Goal: Task Accomplishment & Management: Manage account settings

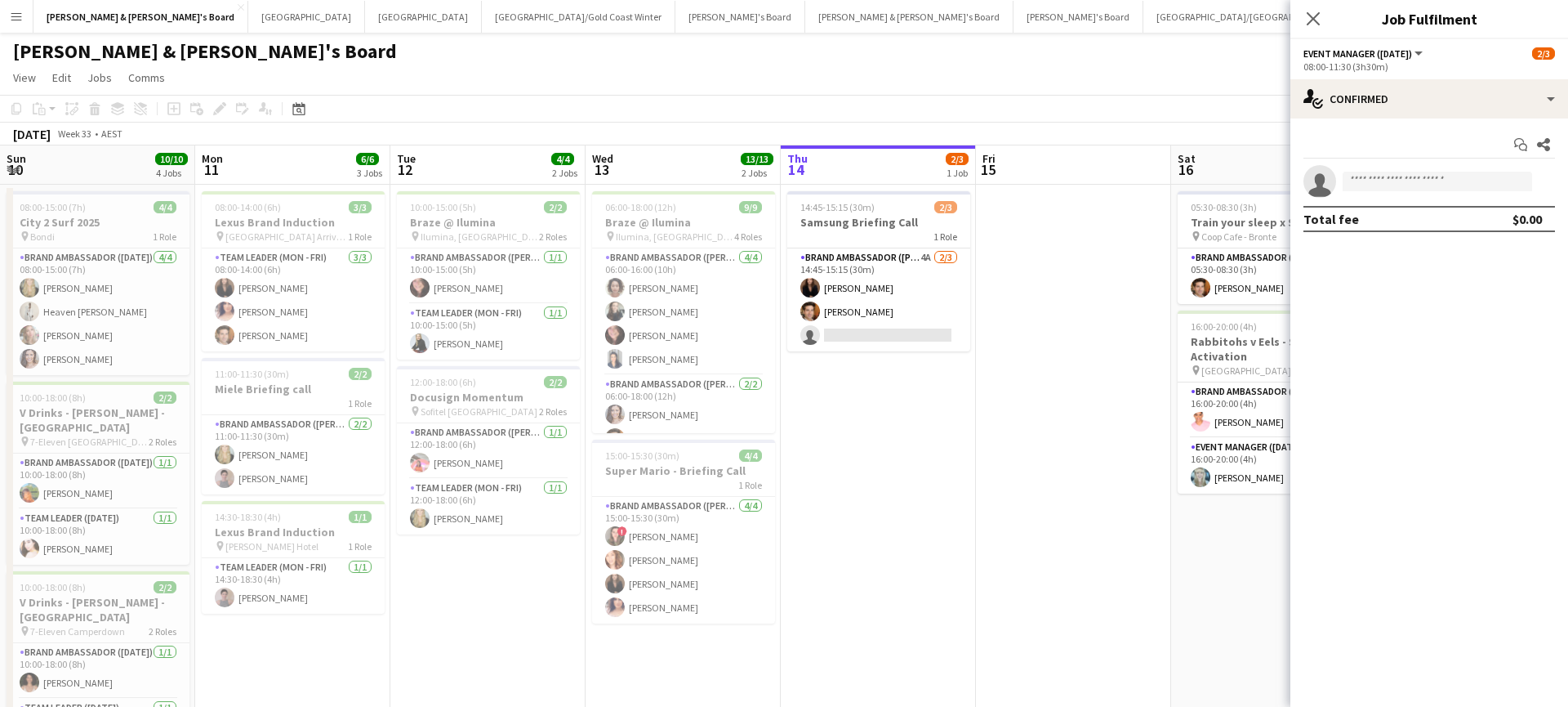
scroll to position [0, 680]
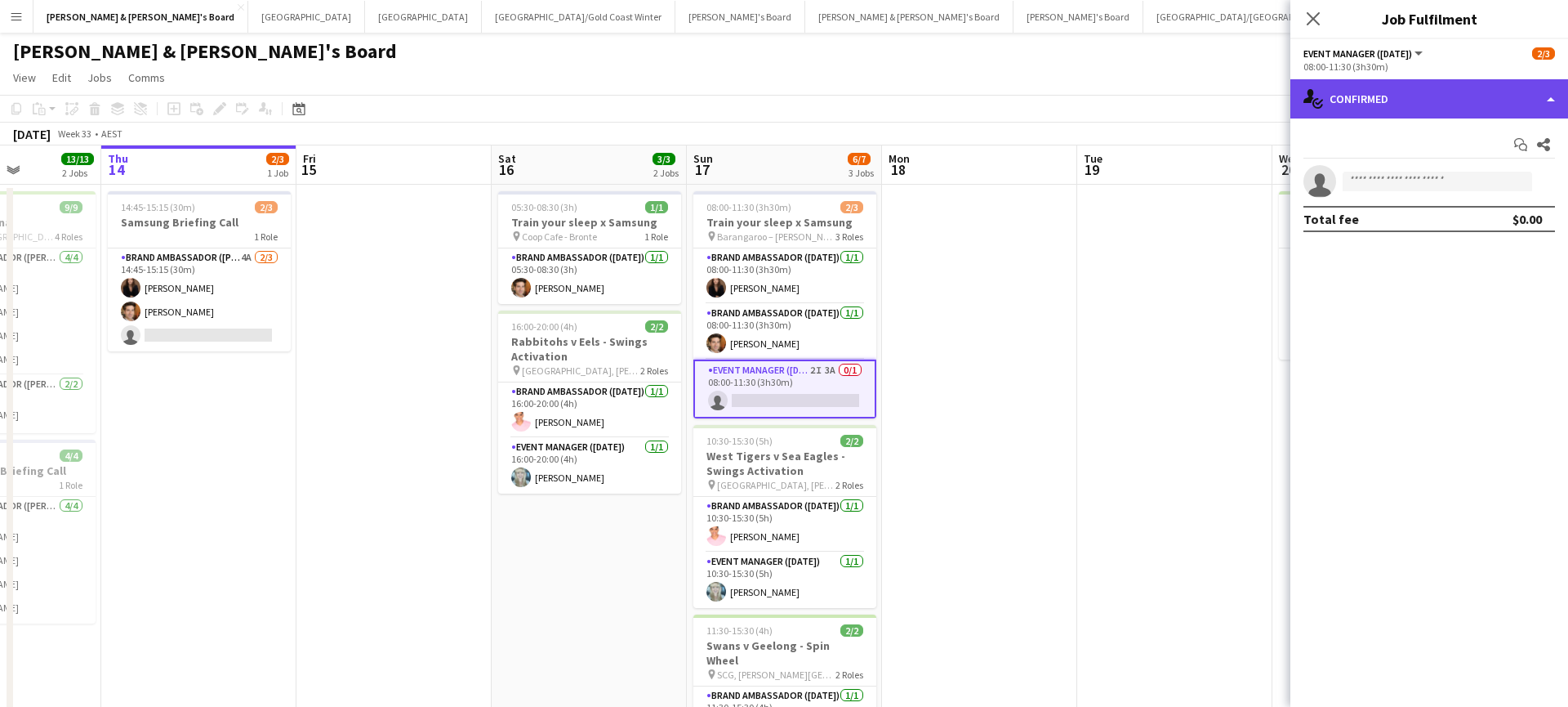
click at [1405, 113] on div "single-neutral-actions-check-2 Confirmed" at bounding box center [1429, 99] width 278 height 39
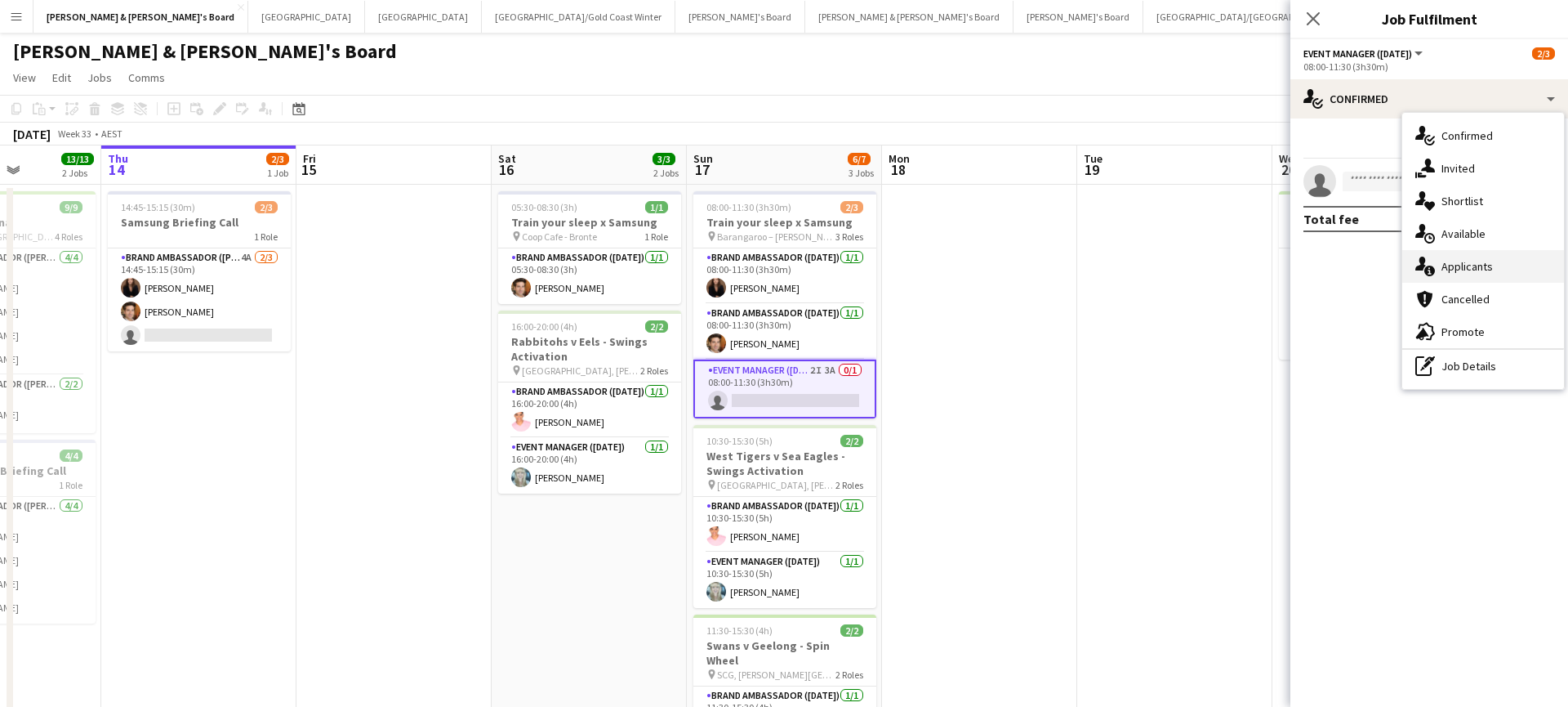
click at [1474, 267] on div "single-neutral-actions-information Applicants" at bounding box center [1482, 266] width 161 height 33
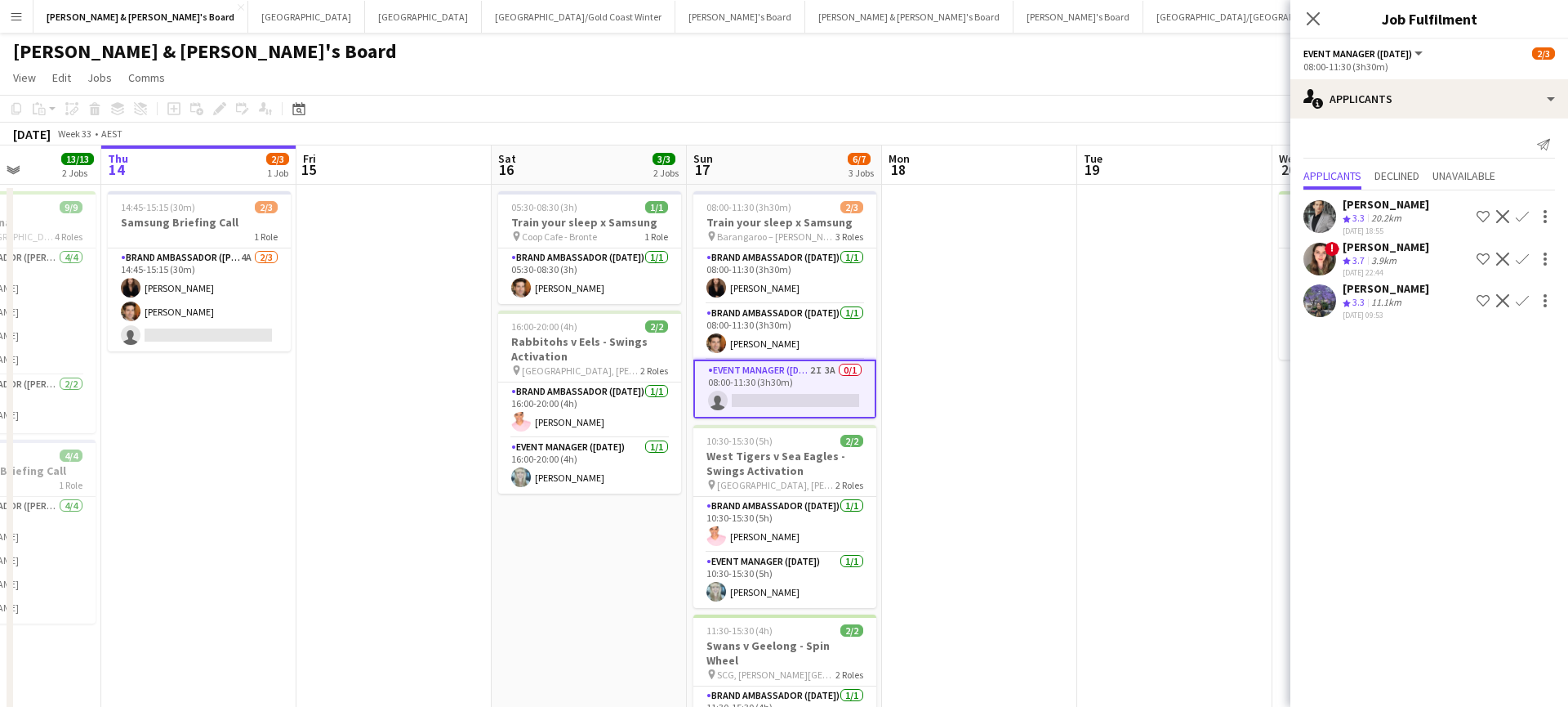
click at [1109, 464] on app-date-cell at bounding box center [1175, 583] width 195 height 797
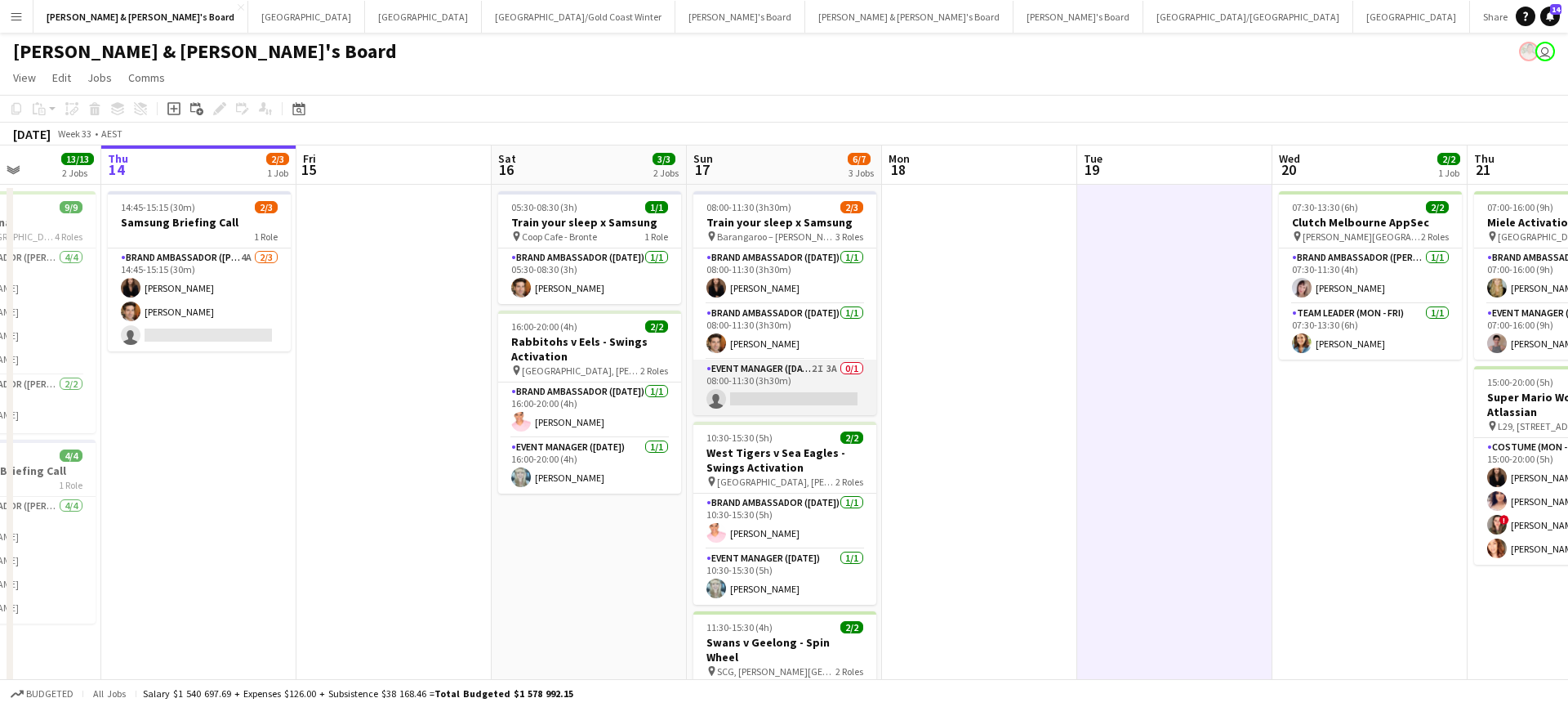
click at [798, 402] on app-card-role "Event Manager ([DATE]) 2I 3A 0/1 08:00-11:30 (3h30m) single-neutral-actions" at bounding box center [785, 387] width 183 height 56
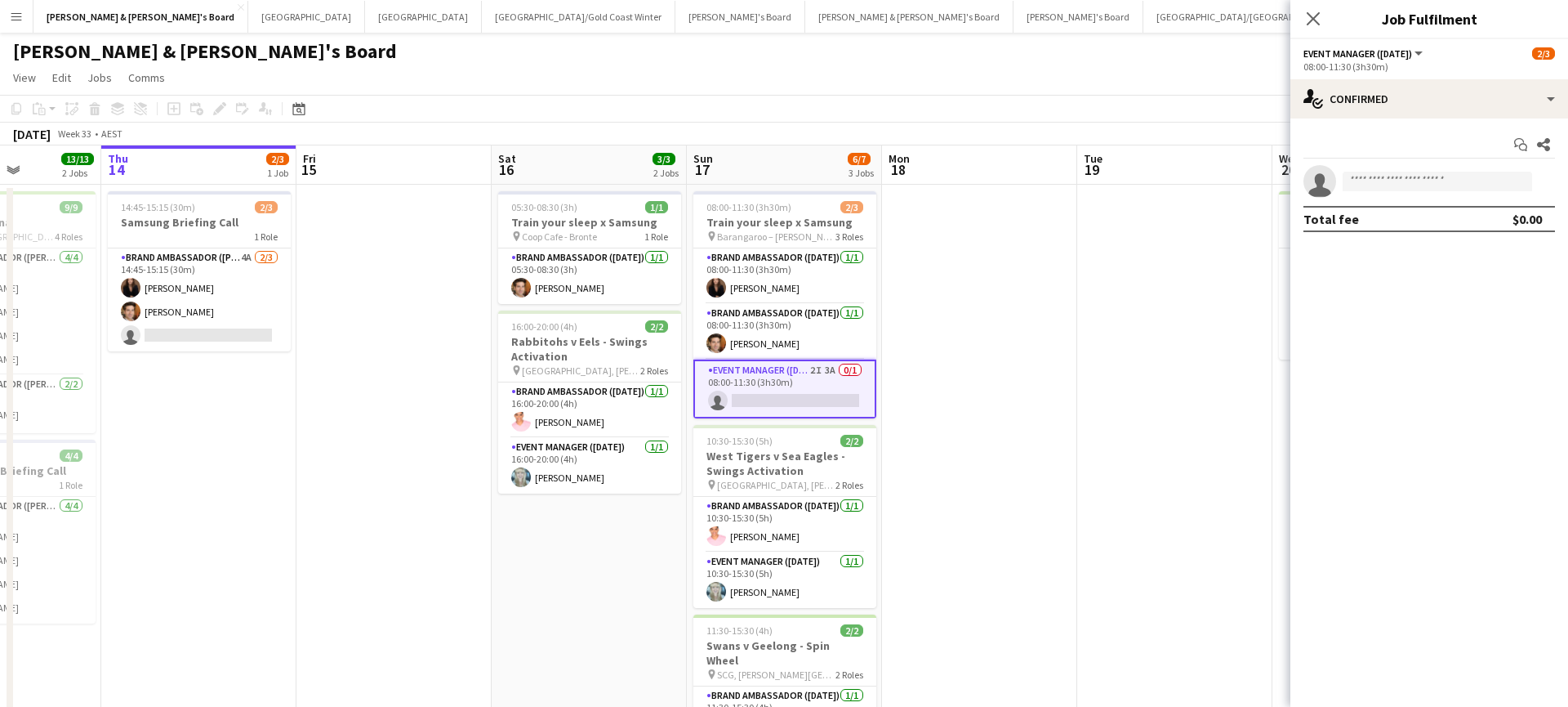
click at [1364, 122] on div "Start chat Share single-neutral-actions Total fee $0.00" at bounding box center [1429, 182] width 278 height 127
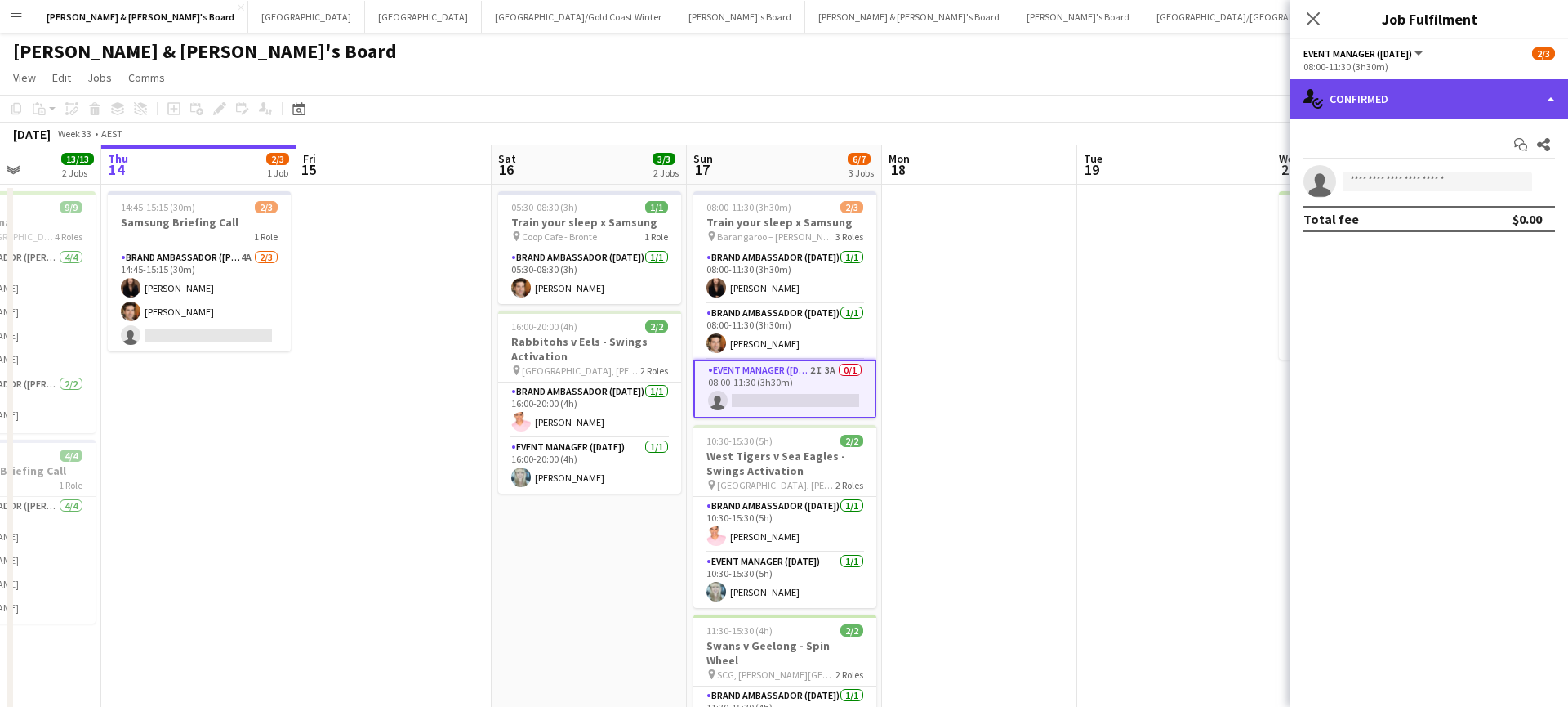
click at [1382, 101] on div "single-neutral-actions-check-2 Confirmed" at bounding box center [1429, 99] width 278 height 39
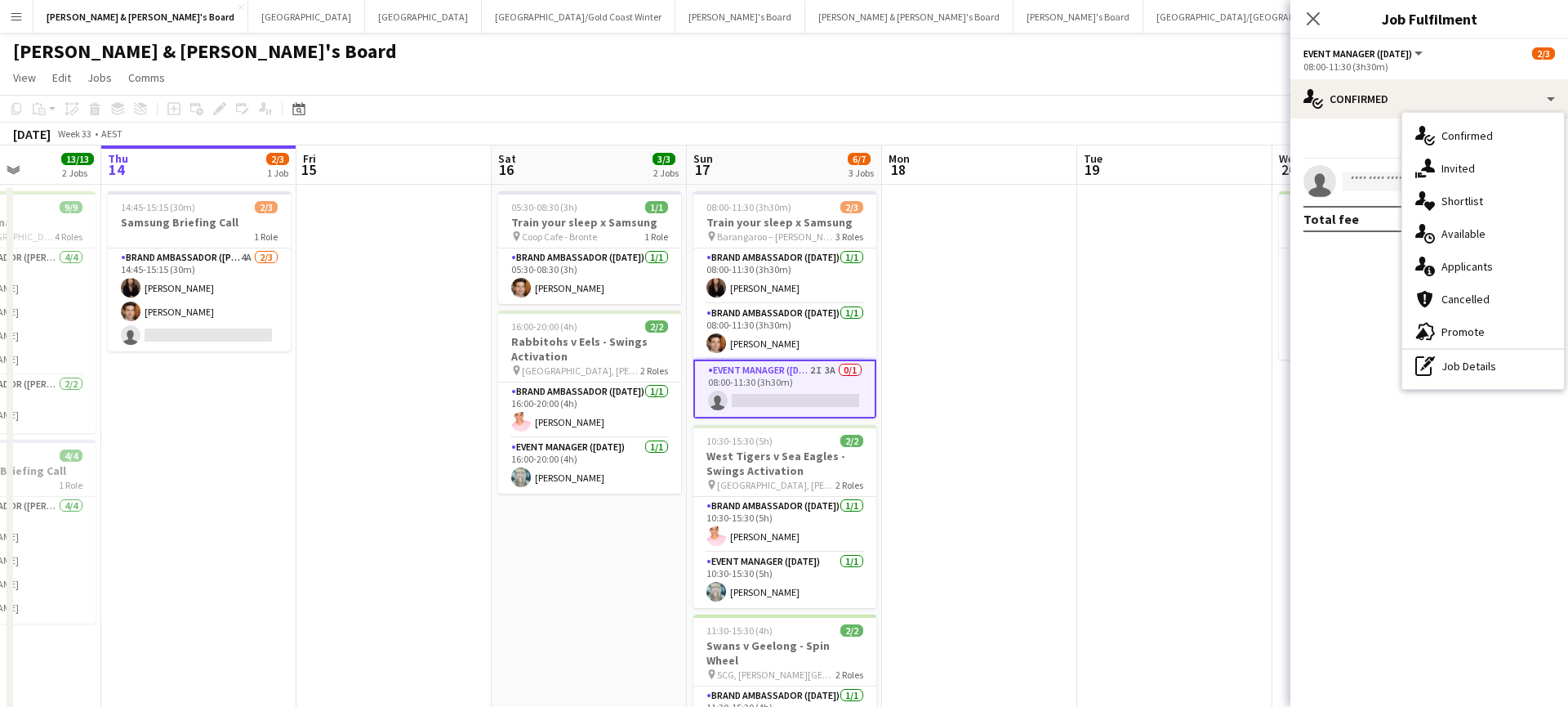
click at [1161, 318] on app-date-cell at bounding box center [1175, 583] width 195 height 797
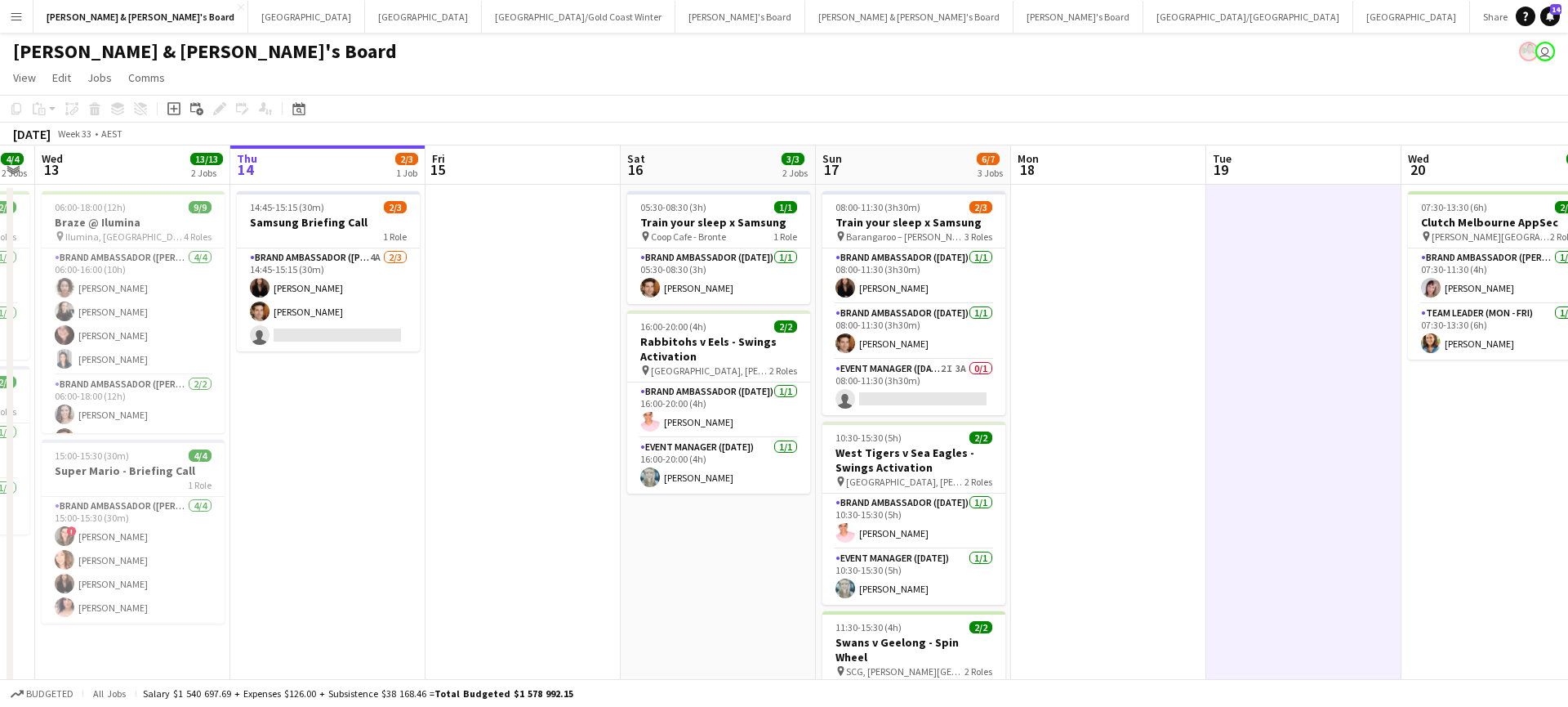
scroll to position [0, 359]
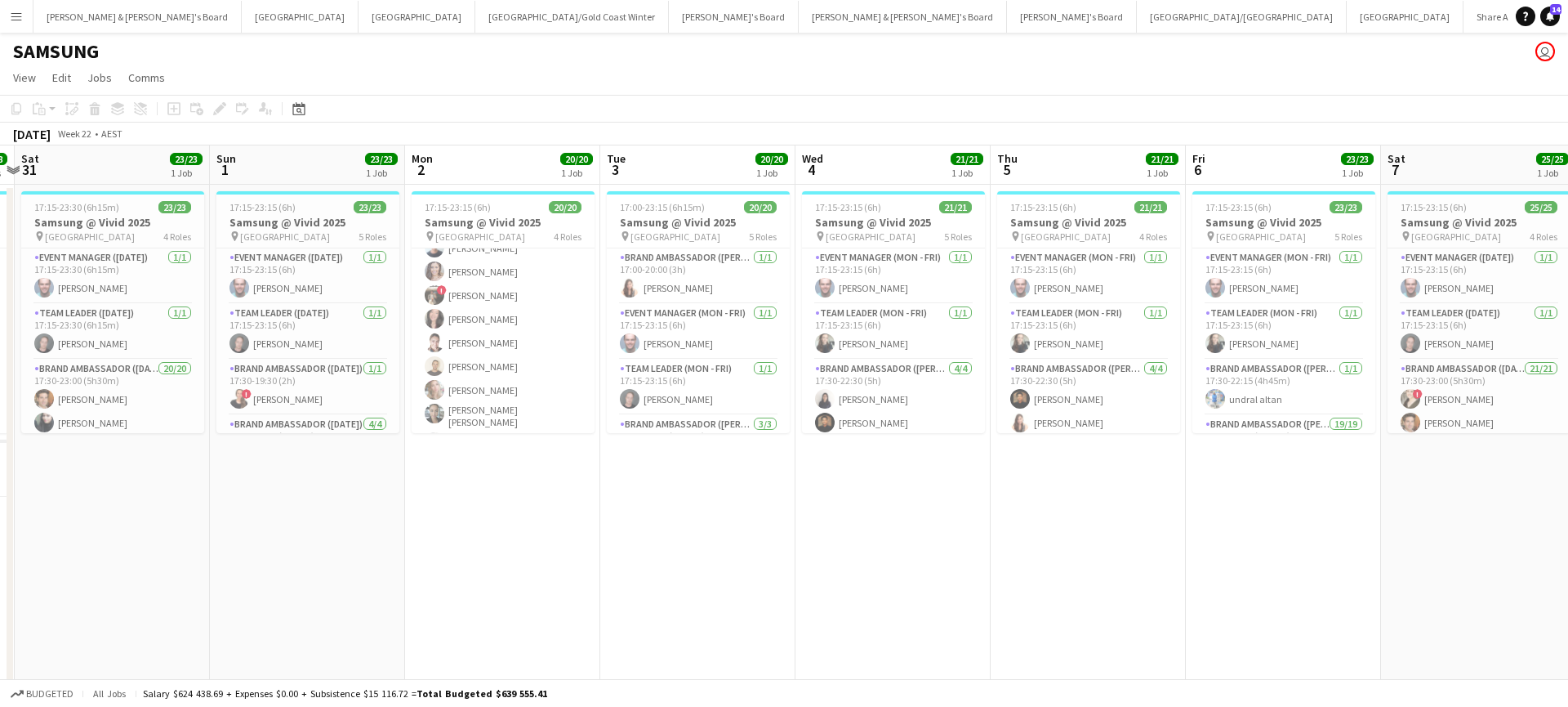
scroll to position [0, 767]
click at [110, 21] on button "[PERSON_NAME] & [PERSON_NAME]'s Board Close" at bounding box center [137, 17] width 208 height 32
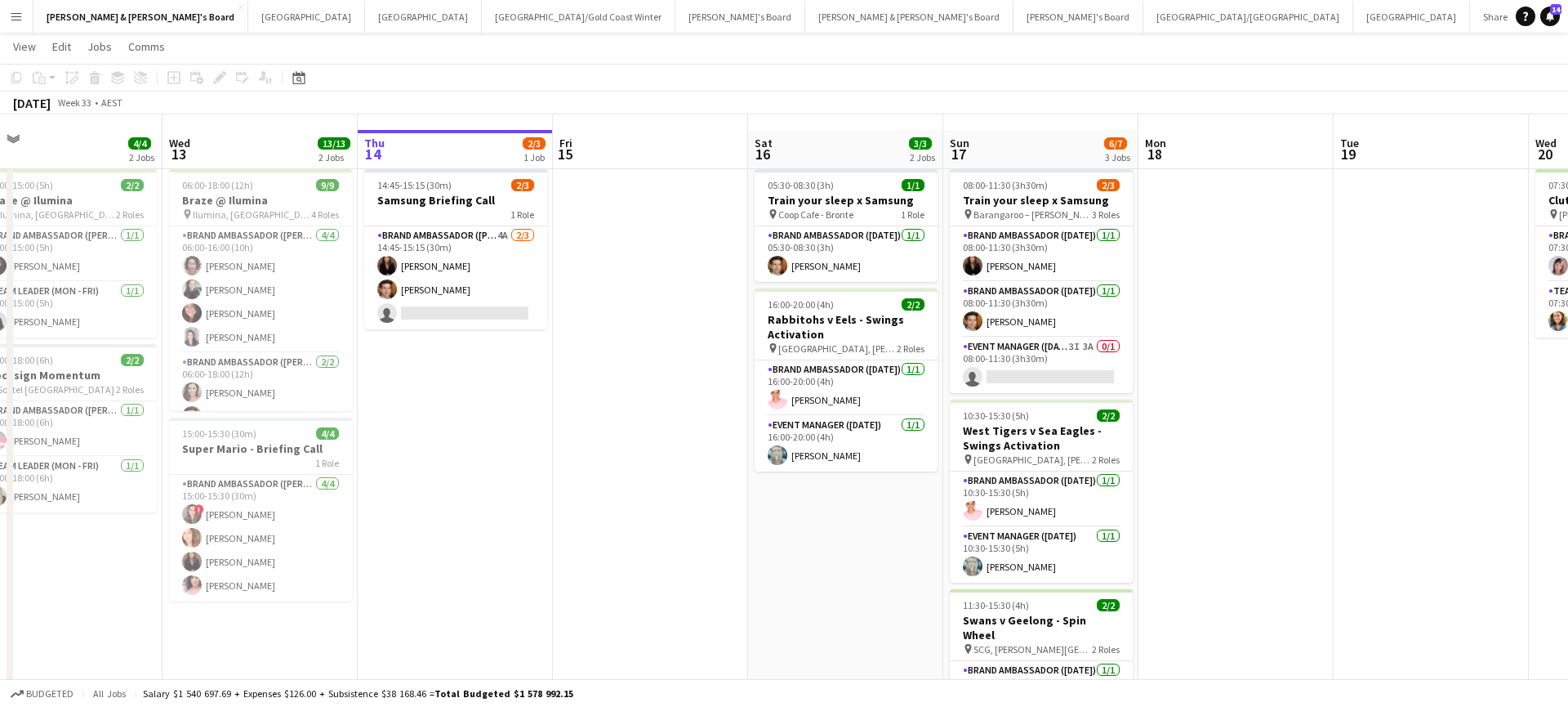
scroll to position [16, 0]
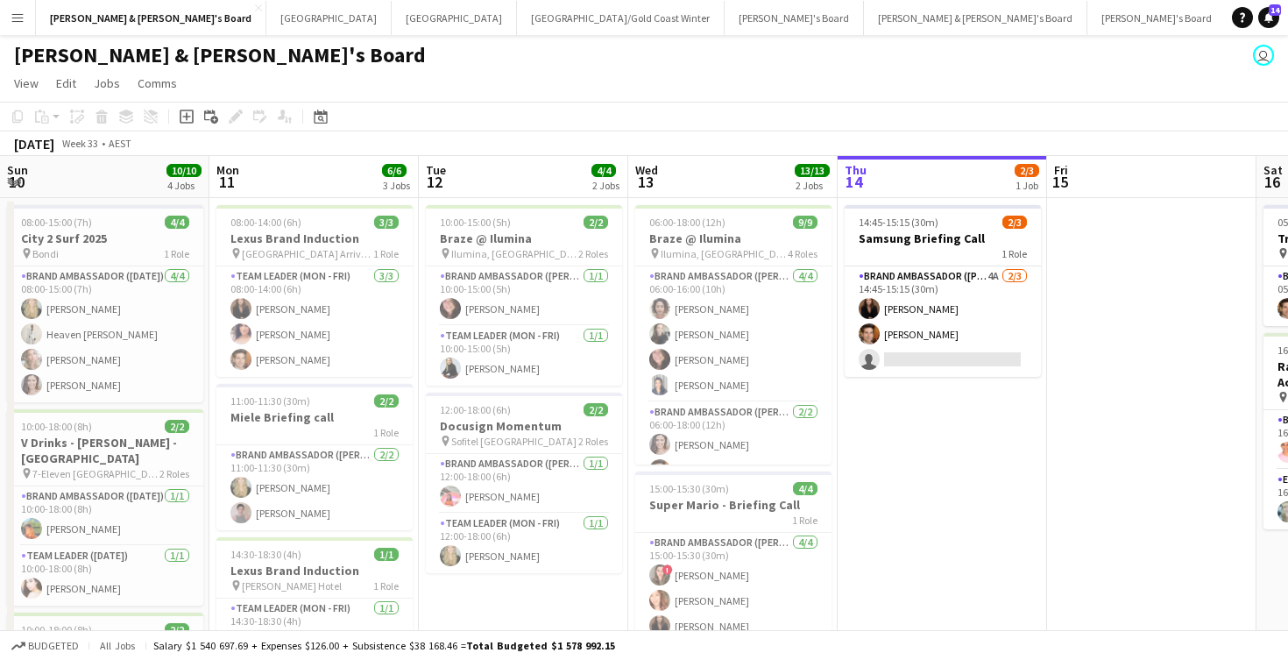
scroll to position [0, 427]
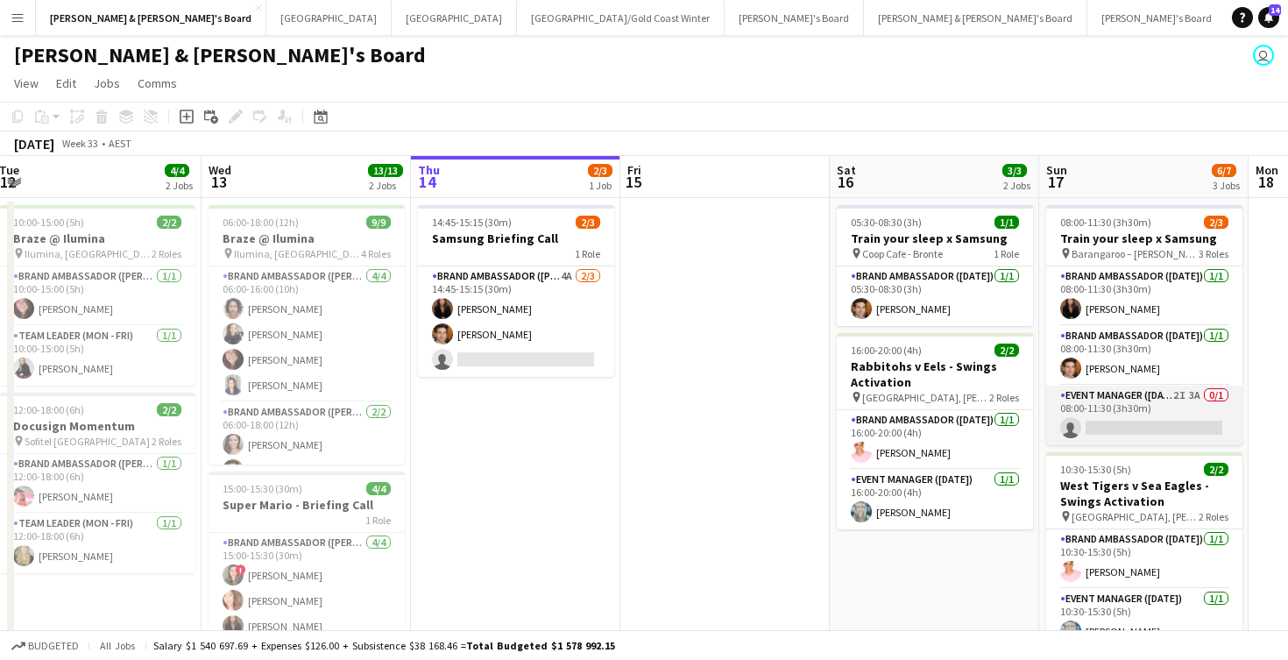
click at [1128, 420] on app-card-role "Event Manager ([DATE]) 2I 3A 0/1 08:00-11:30 (3h30m) single-neutral-actions" at bounding box center [1144, 415] width 196 height 60
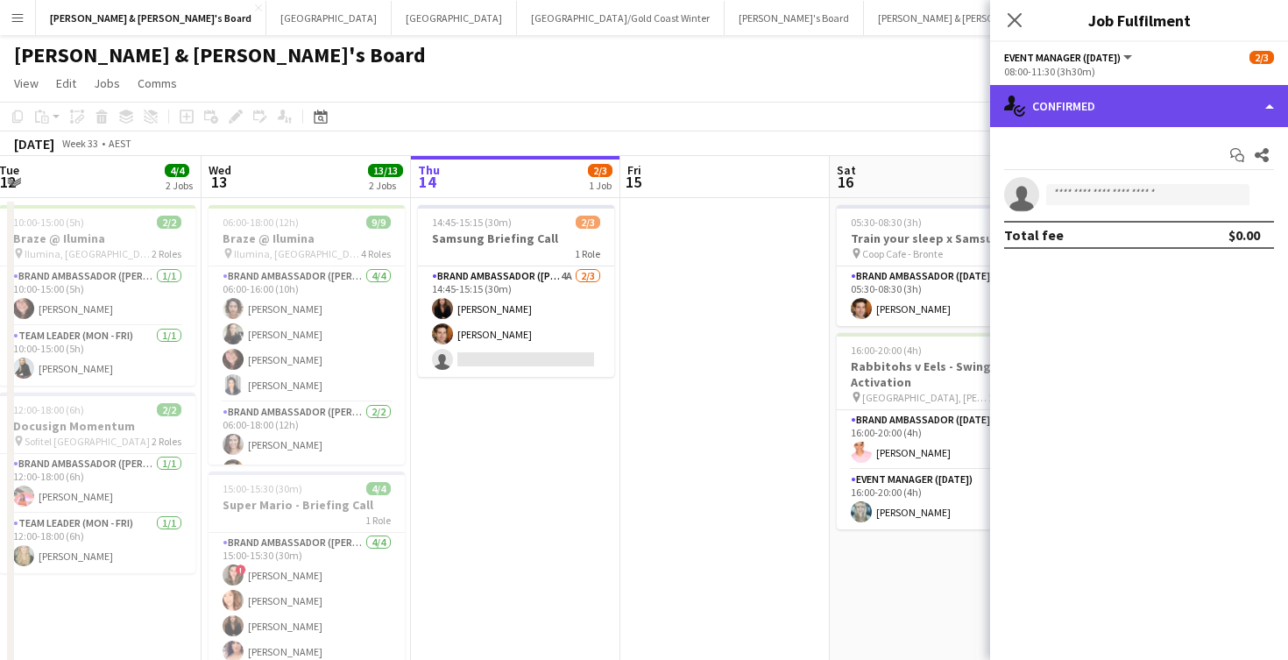
click at [1105, 101] on div "single-neutral-actions-check-2 Confirmed" at bounding box center [1139, 106] width 298 height 42
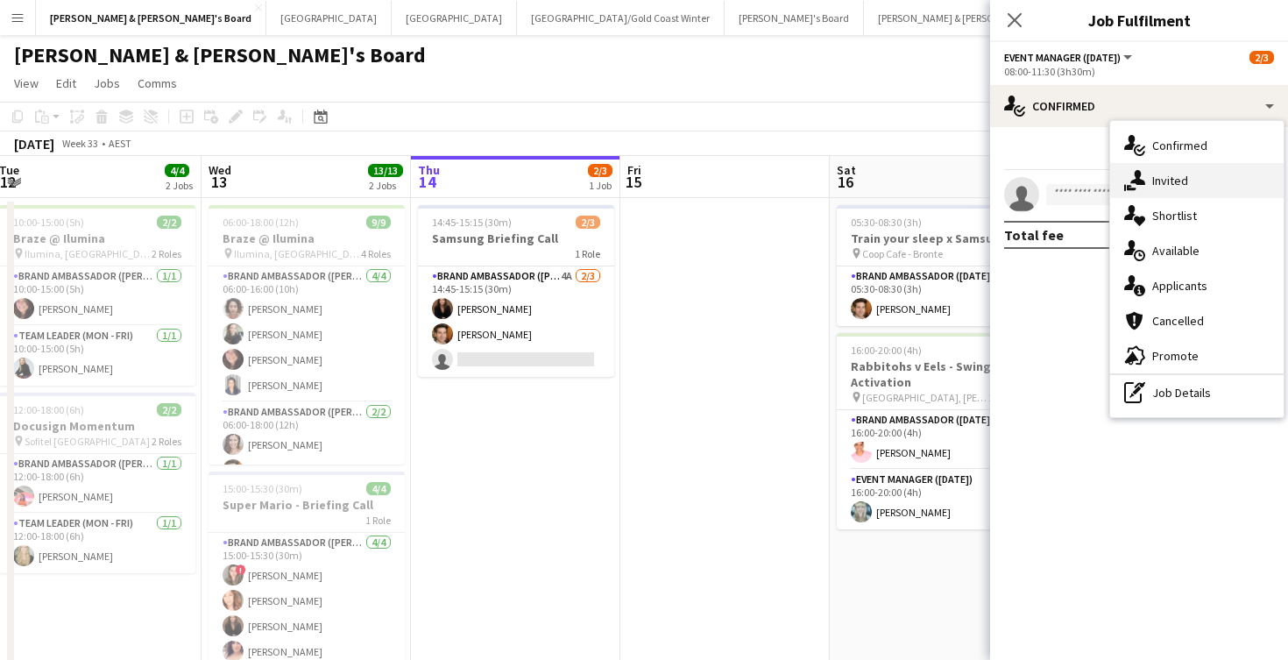
click at [1173, 180] on div "single-neutral-actions-share-1 Invited" at bounding box center [1196, 180] width 173 height 35
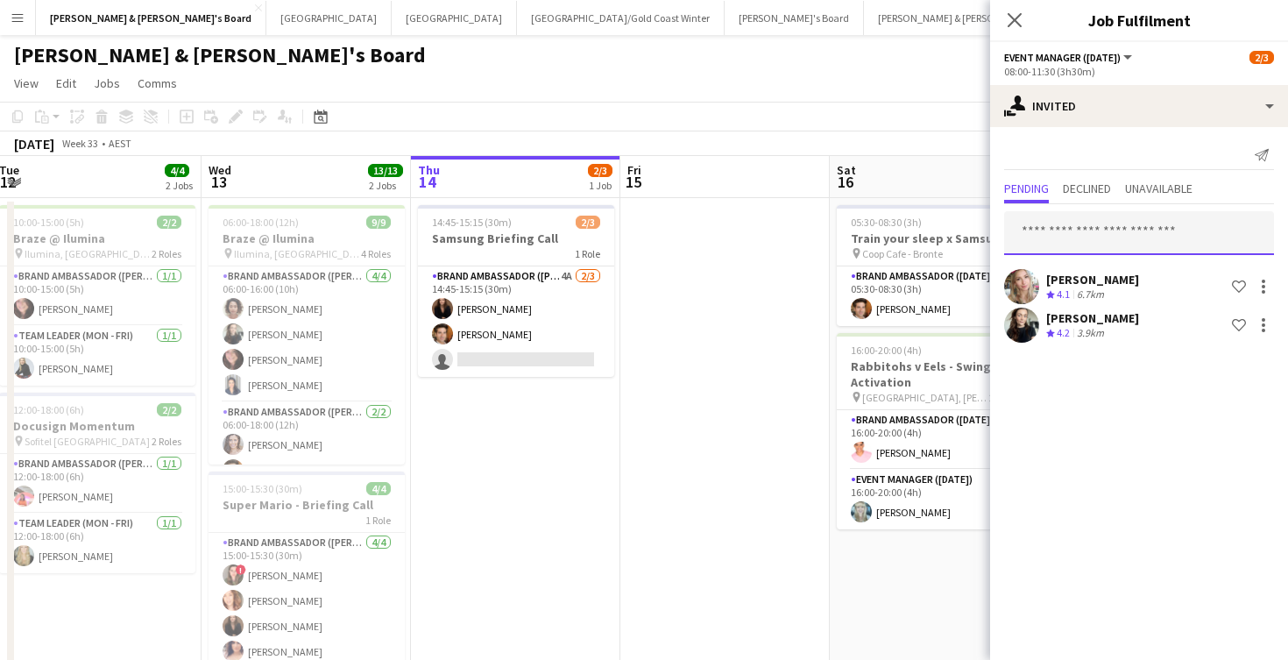
click at [1114, 237] on input "text" at bounding box center [1139, 233] width 270 height 44
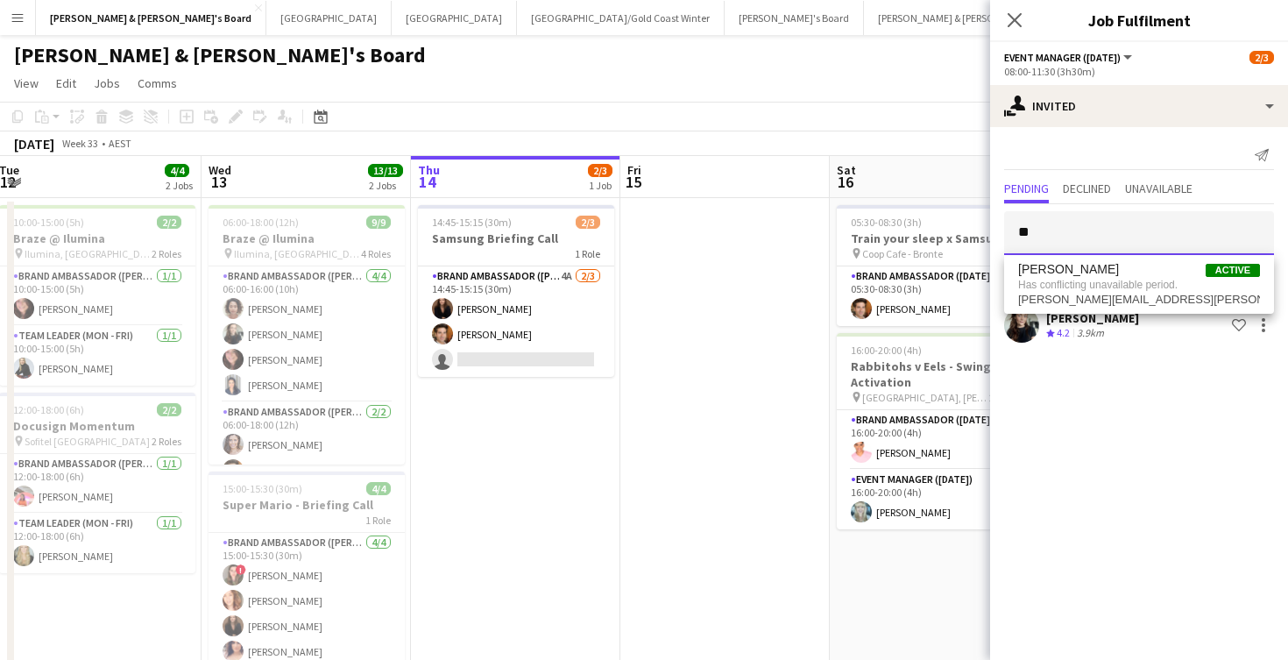
type input "*"
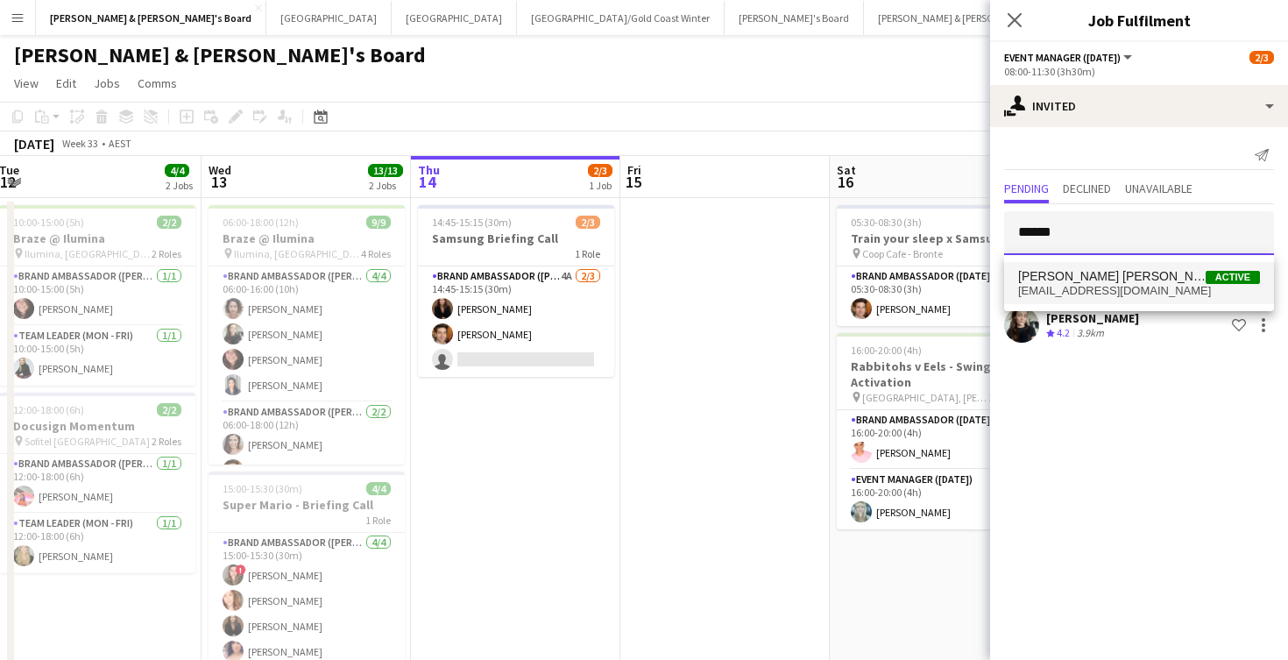
type input "******"
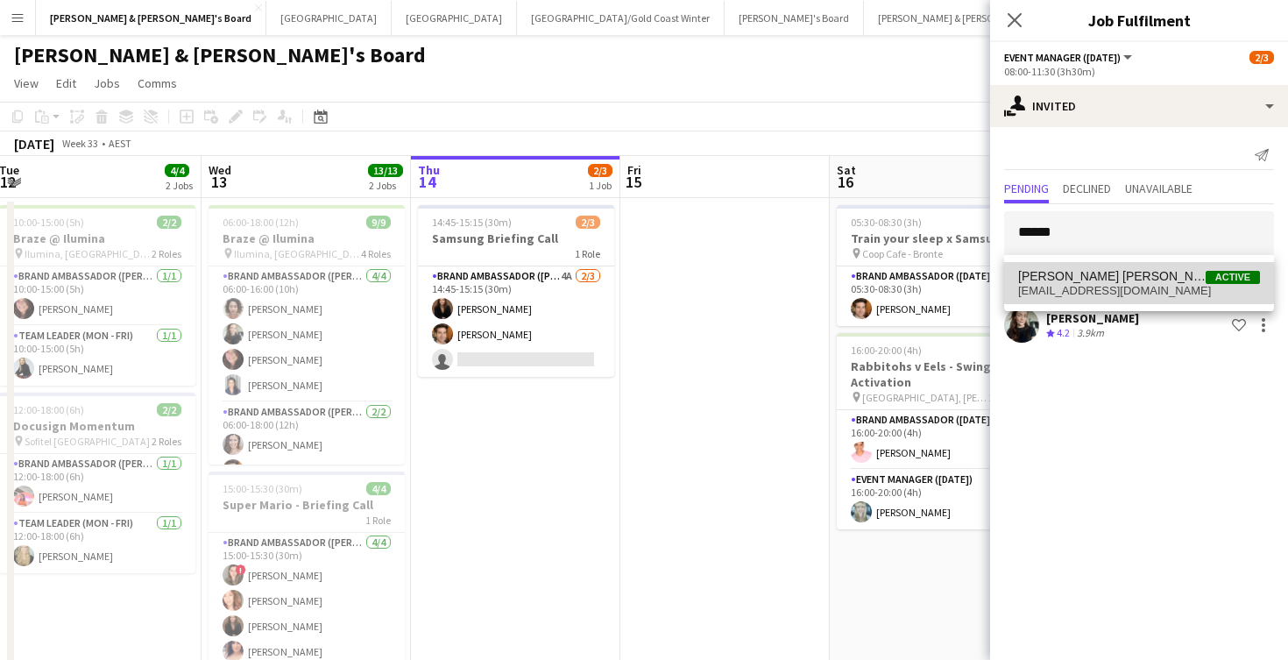
click at [1103, 280] on span "[PERSON_NAME] [PERSON_NAME]" at bounding box center [1111, 276] width 187 height 15
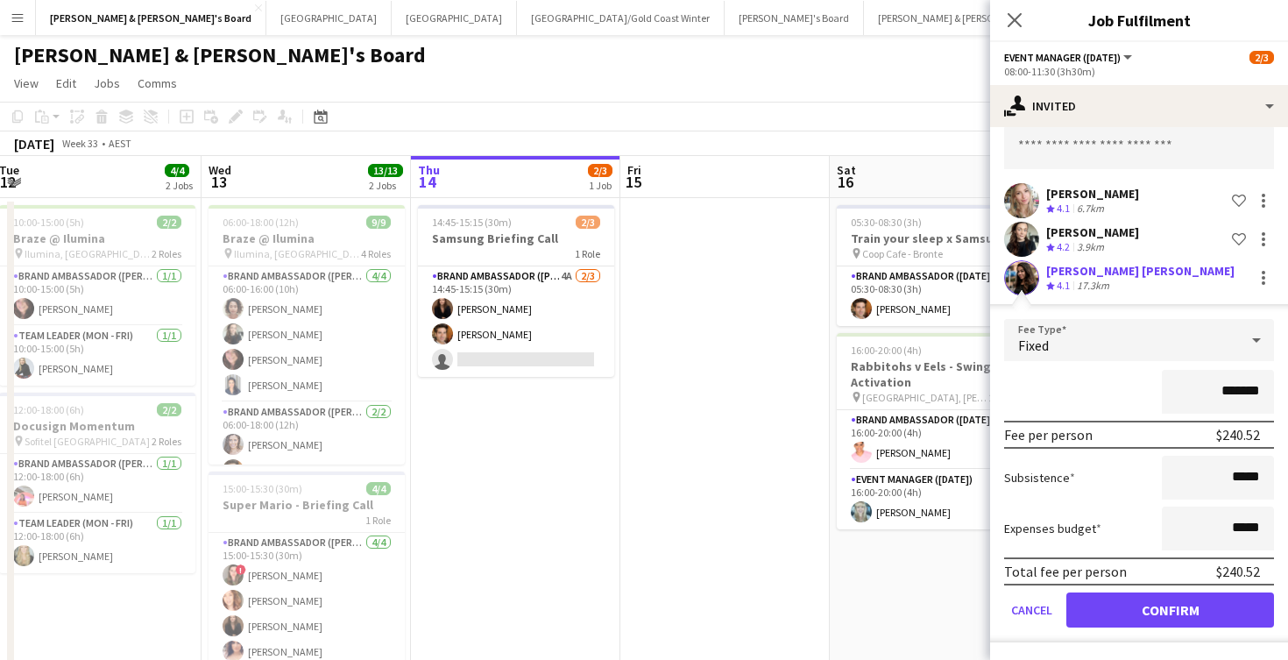
scroll to position [86, 0]
click at [1129, 615] on button "Confirm" at bounding box center [1170, 609] width 208 height 35
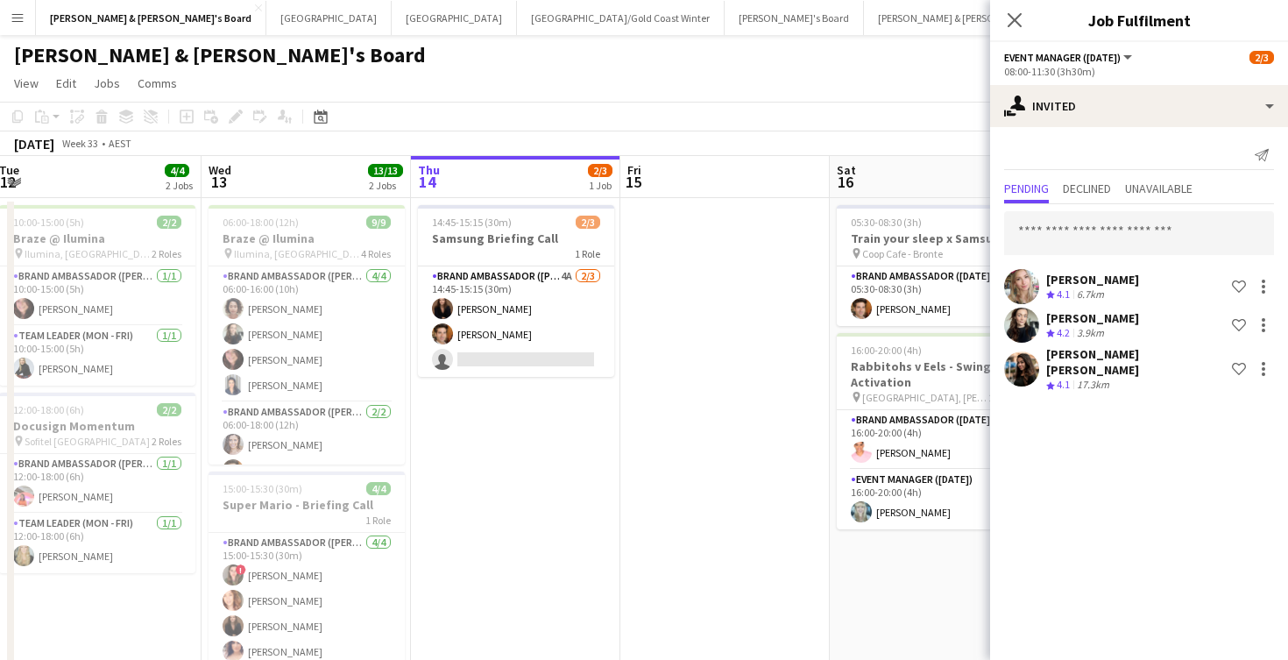
scroll to position [0, 0]
click at [795, 544] on app-date-cell at bounding box center [724, 625] width 209 height 854
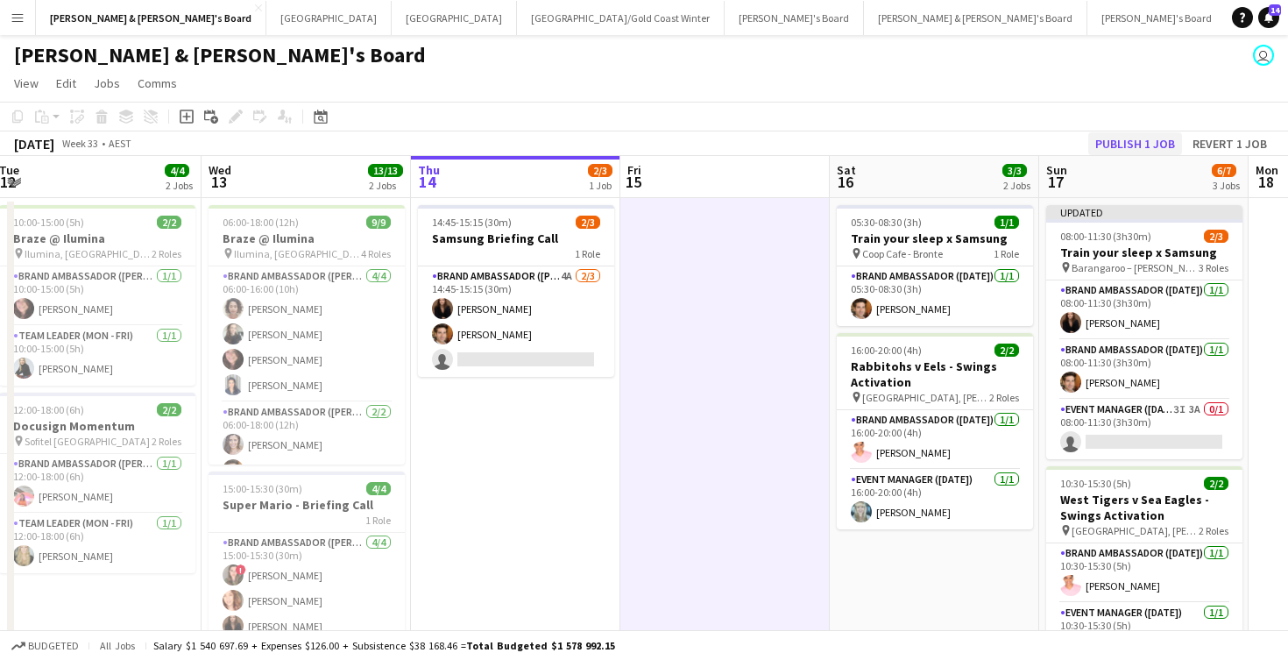
click at [1127, 147] on button "Publish 1 job" at bounding box center [1135, 143] width 94 height 23
